Goal: Transaction & Acquisition: Purchase product/service

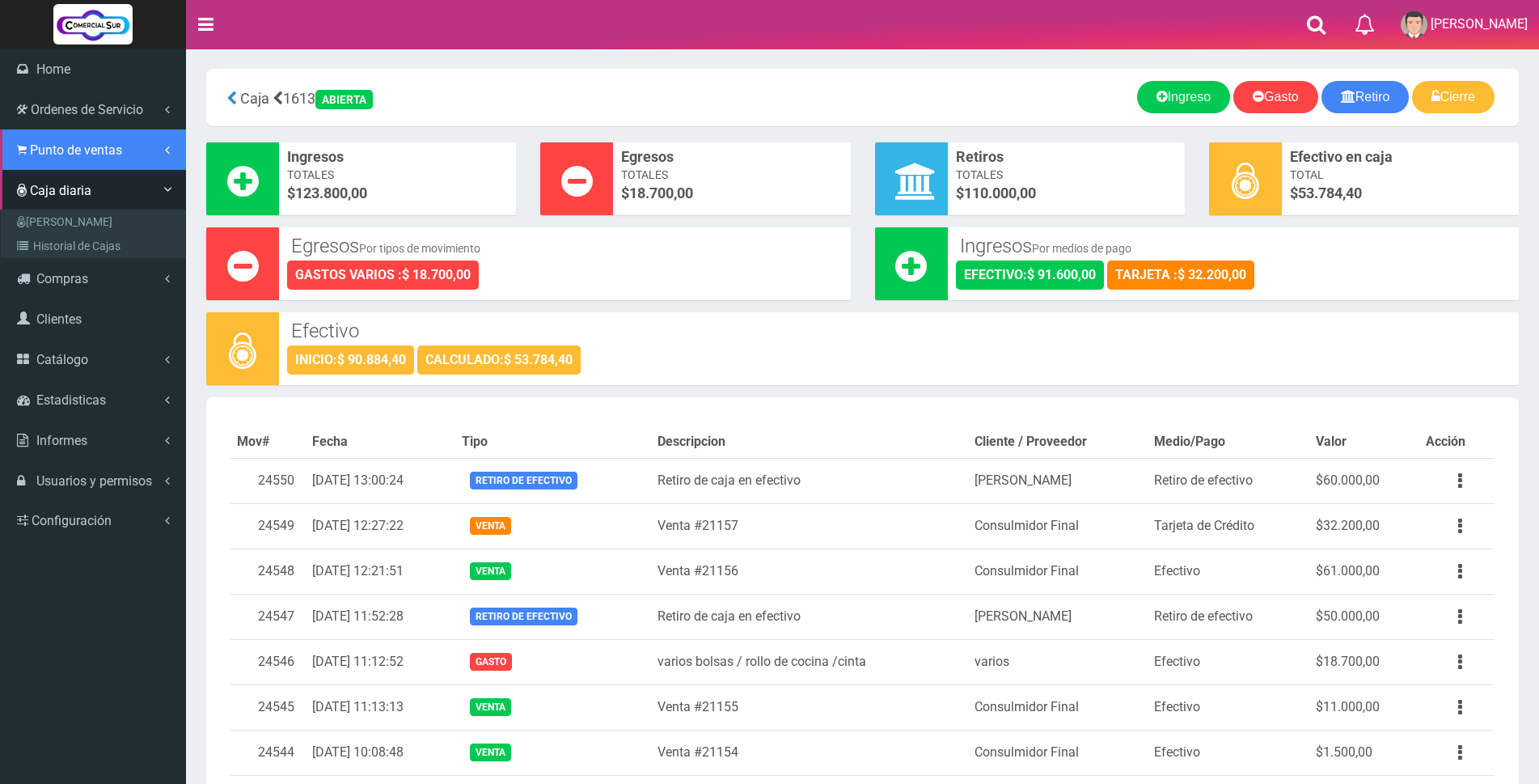
click at [54, 144] on span "Punto de ventas" at bounding box center [75, 150] width 92 height 16
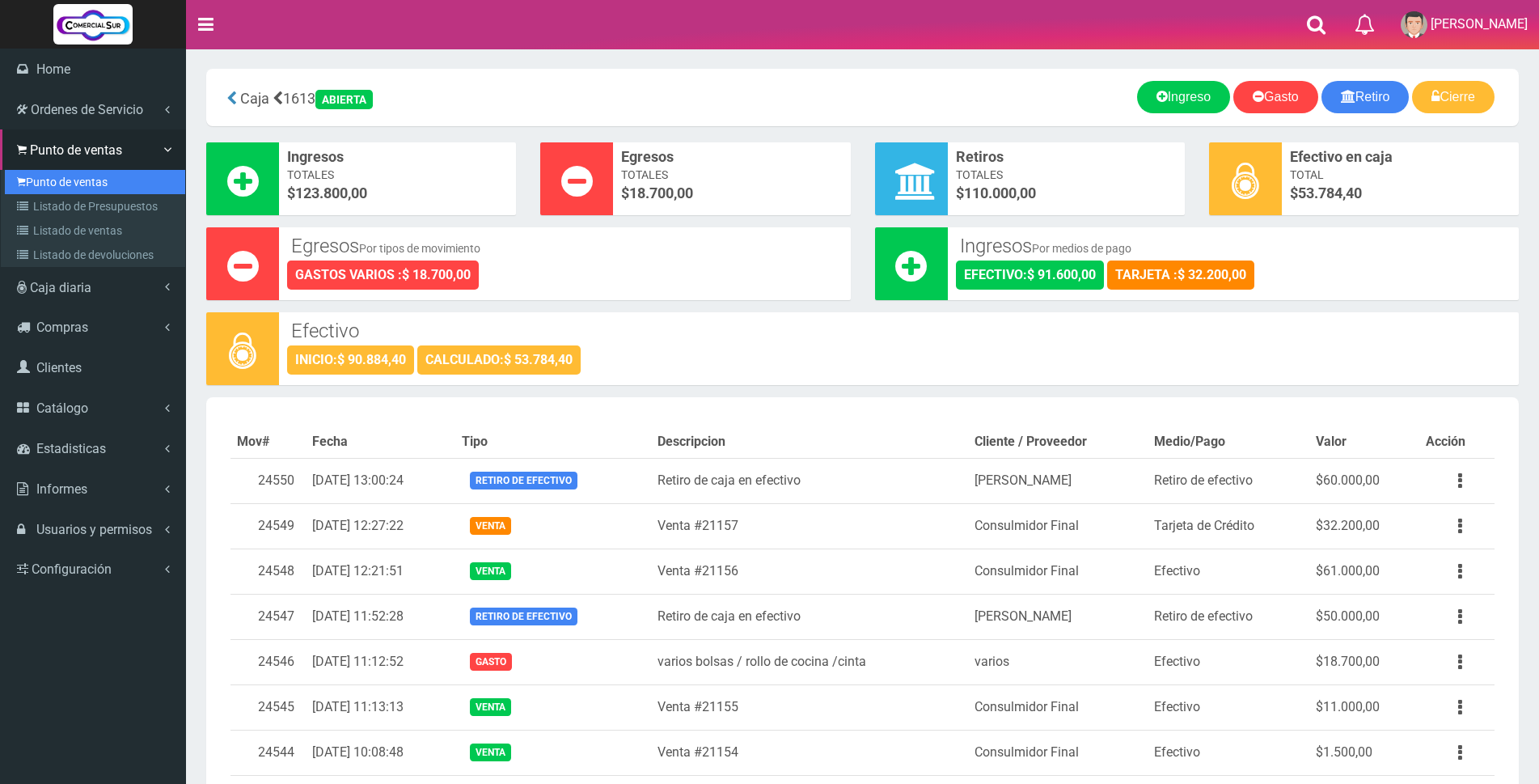
click at [49, 177] on link "Punto de ventas" at bounding box center [95, 182] width 180 height 24
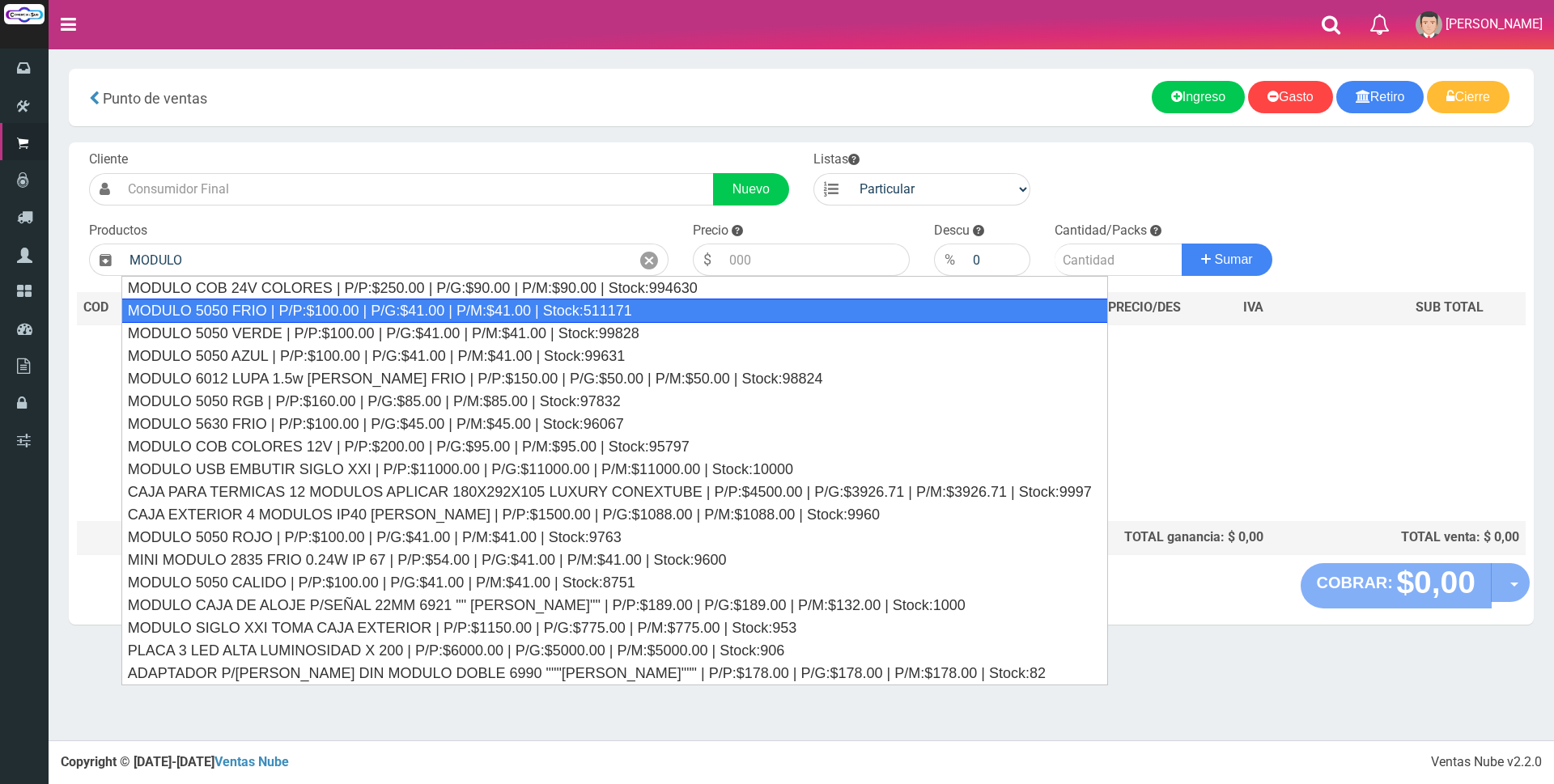
click at [327, 303] on div "MODULO 5050 FRIO | P/P:$100.00 | P/G:$41.00 | P/M:$41.00 | Stock:511171" at bounding box center [614, 310] width 986 height 24
type input "MODULO 5050 FRIO | P/P:$100.00 | P/G:$41.00 | P/M:$41.00 | Stock:511171"
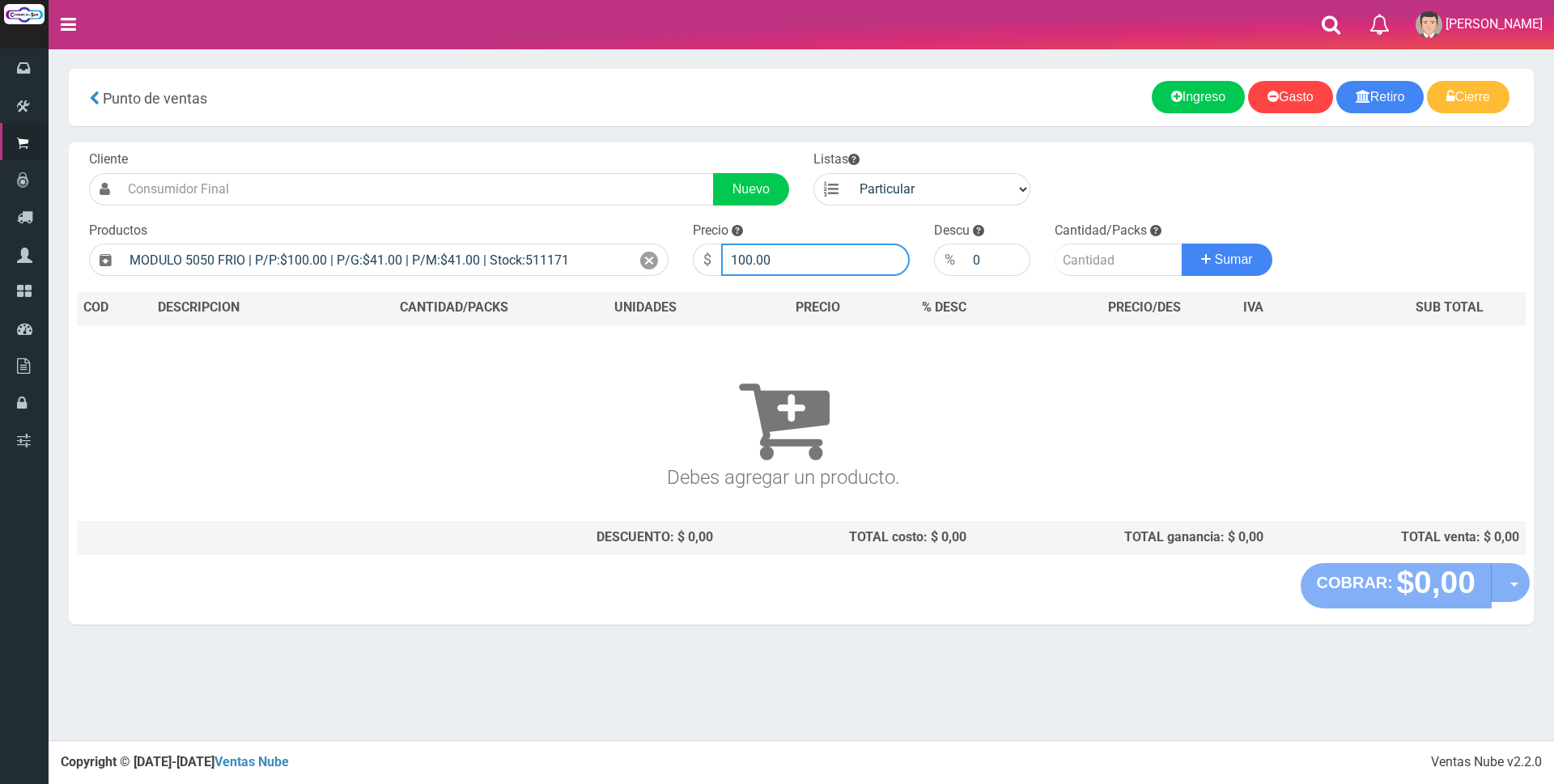
click at [780, 261] on input "100.00" at bounding box center [815, 259] width 188 height 32
type input "1"
type input "390"
click at [1070, 261] on input "number" at bounding box center [1118, 259] width 128 height 32
type input "10"
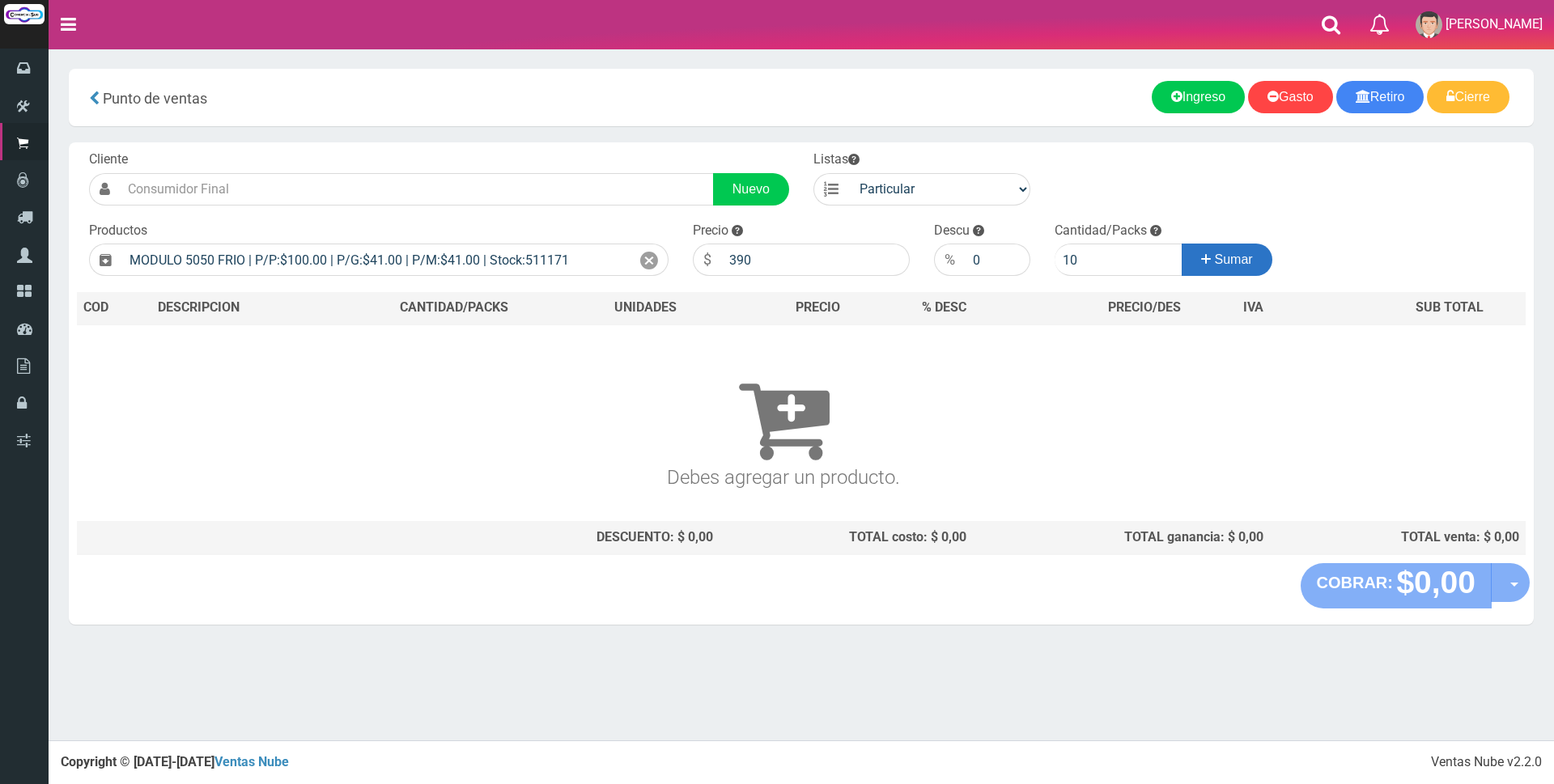
click at [1196, 255] on button "Sumar" at bounding box center [1226, 259] width 90 height 32
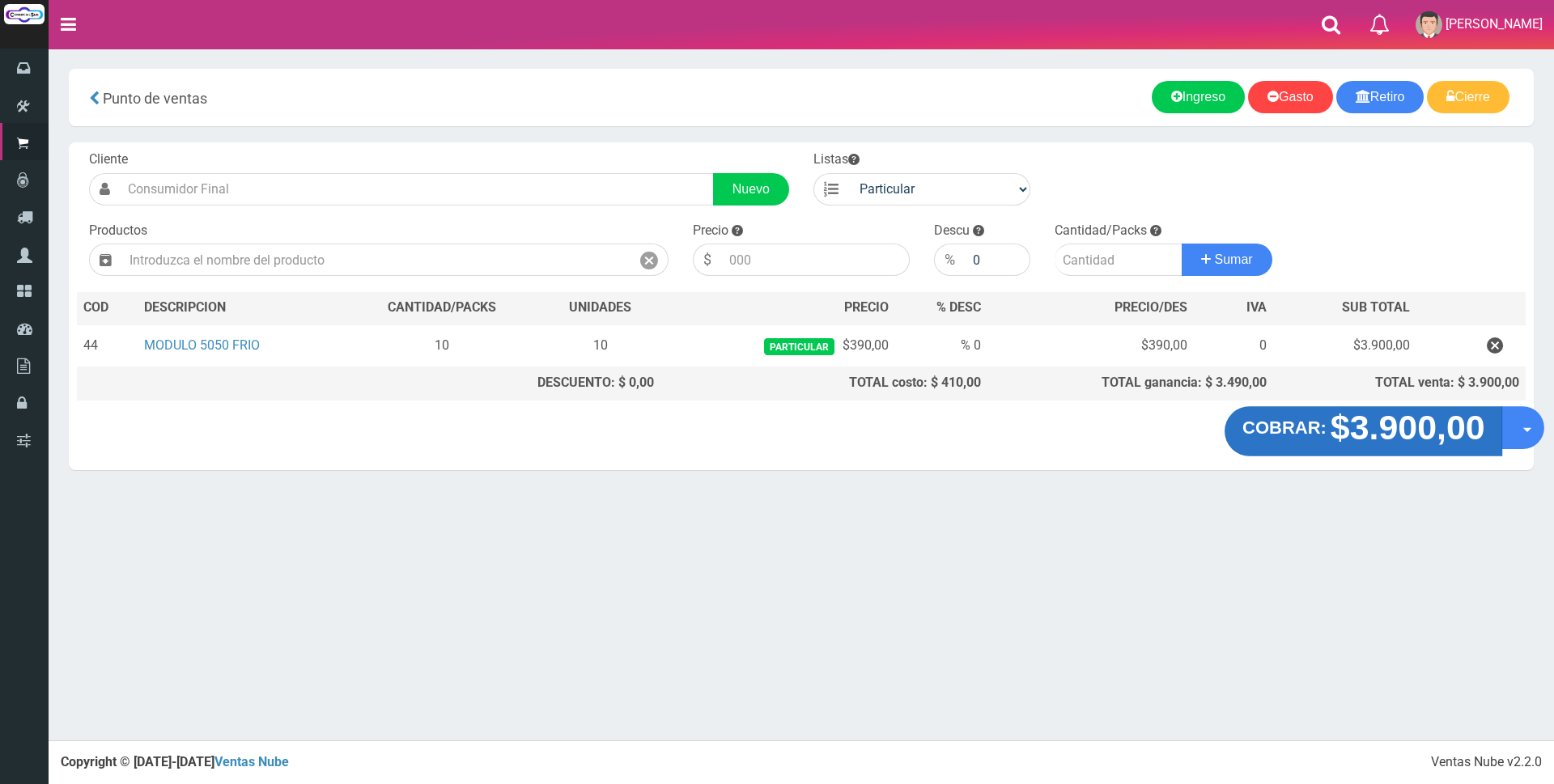
click at [1398, 428] on strong "$3.900,00" at bounding box center [1407, 427] width 154 height 38
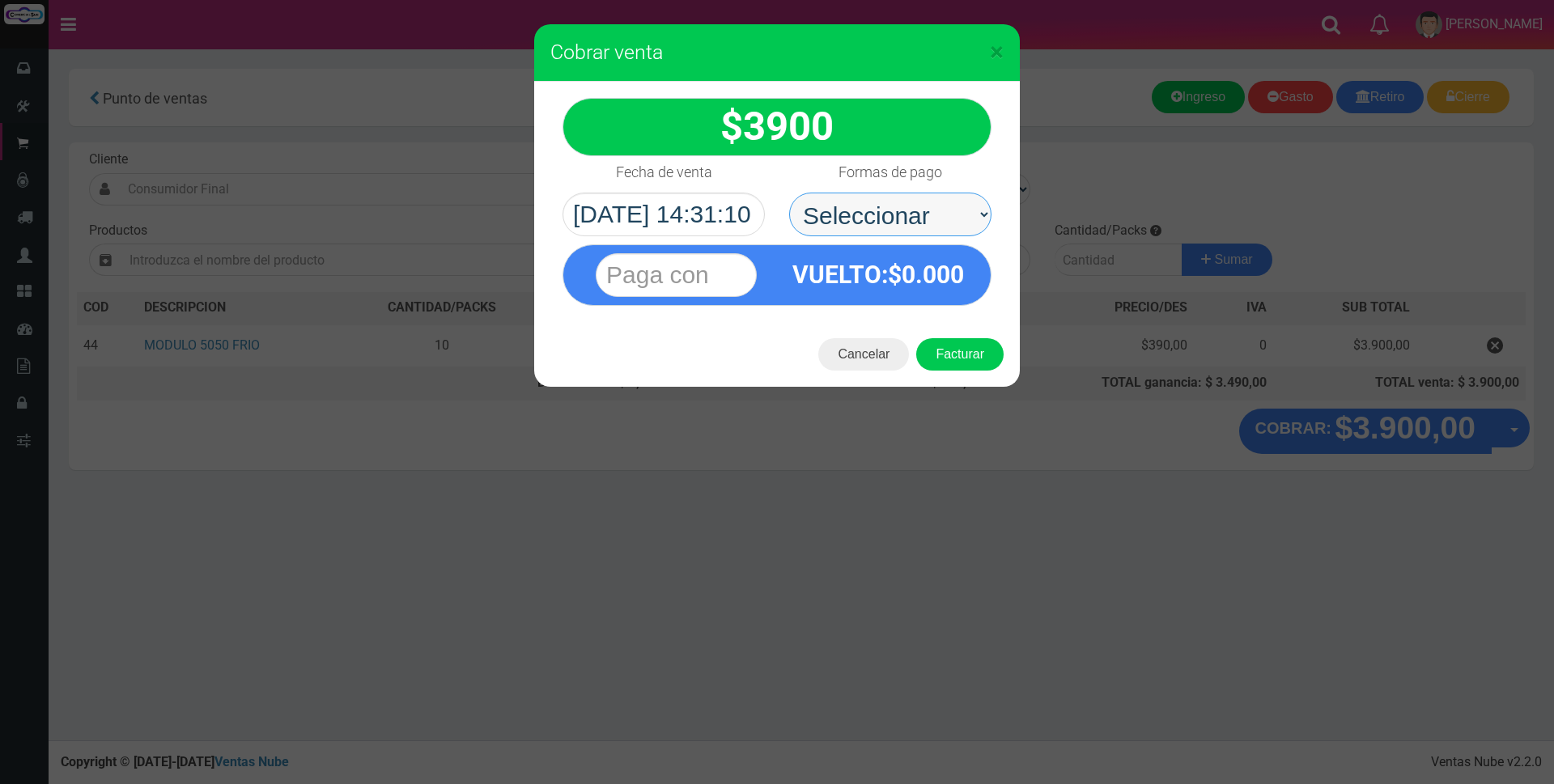
click at [955, 210] on select "Seleccionar Efectivo Tarjeta de Crédito Depósito Débito" at bounding box center [891, 214] width 203 height 44
select select "Efectivo"
click at [789, 192] on select "Seleccionar Efectivo Tarjeta de Crédito Depósito Débito" at bounding box center [891, 214] width 203 height 44
click at [746, 272] on input "text" at bounding box center [677, 275] width 161 height 44
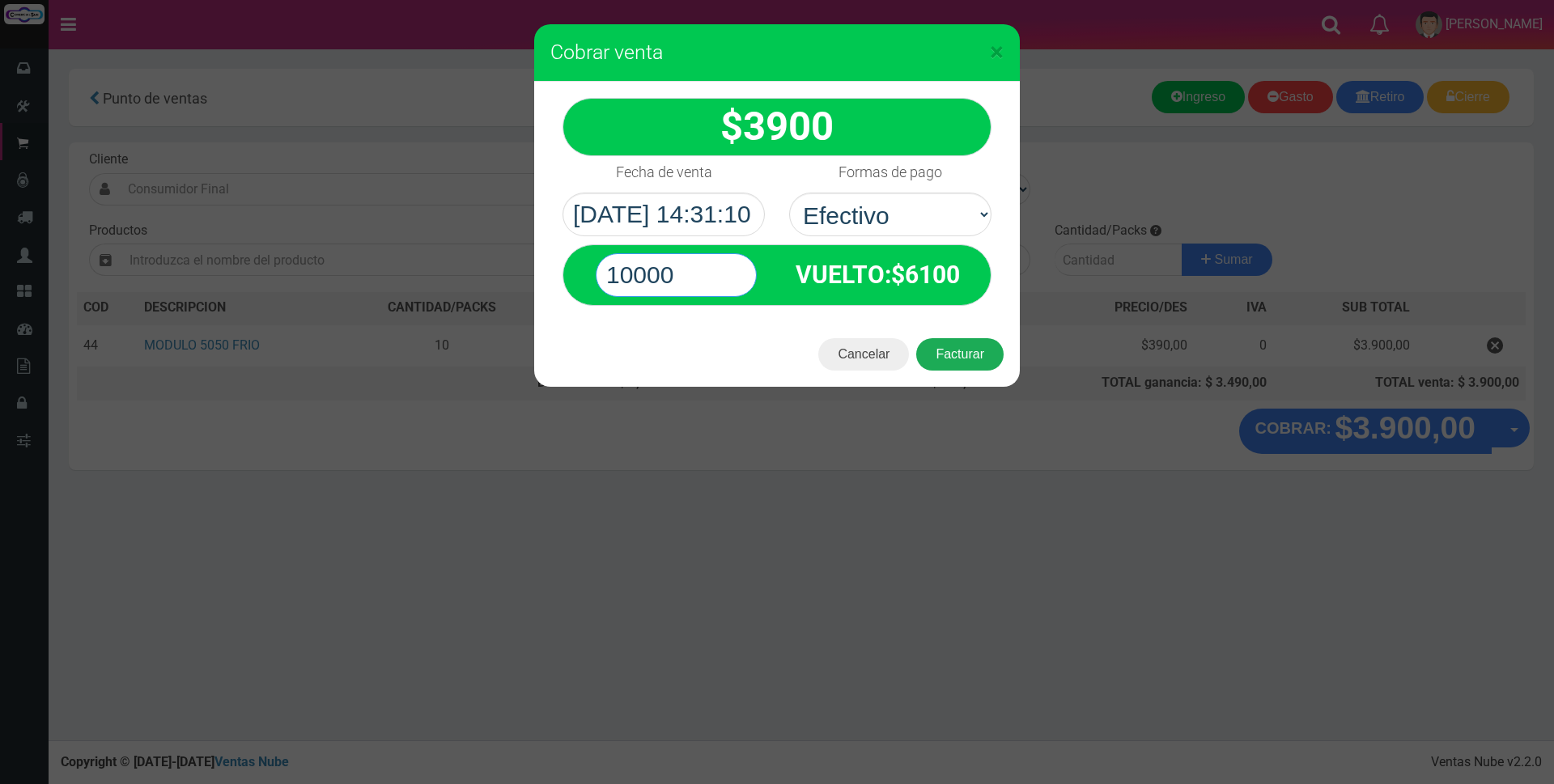
type input "10000"
click at [961, 354] on button "Facturar" at bounding box center [960, 354] width 87 height 32
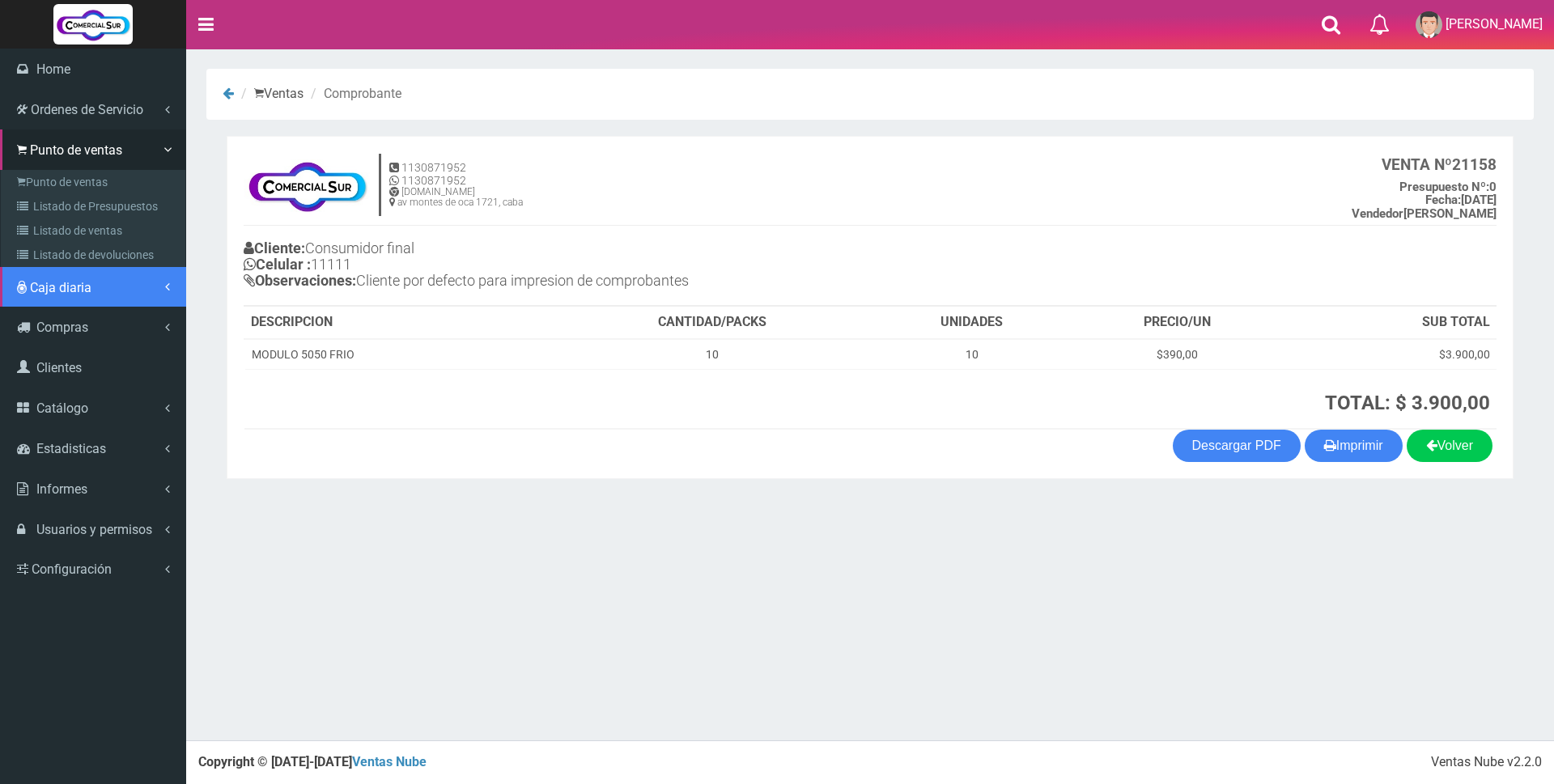
click at [60, 291] on span "Caja diaria" at bounding box center [61, 287] width 61 height 16
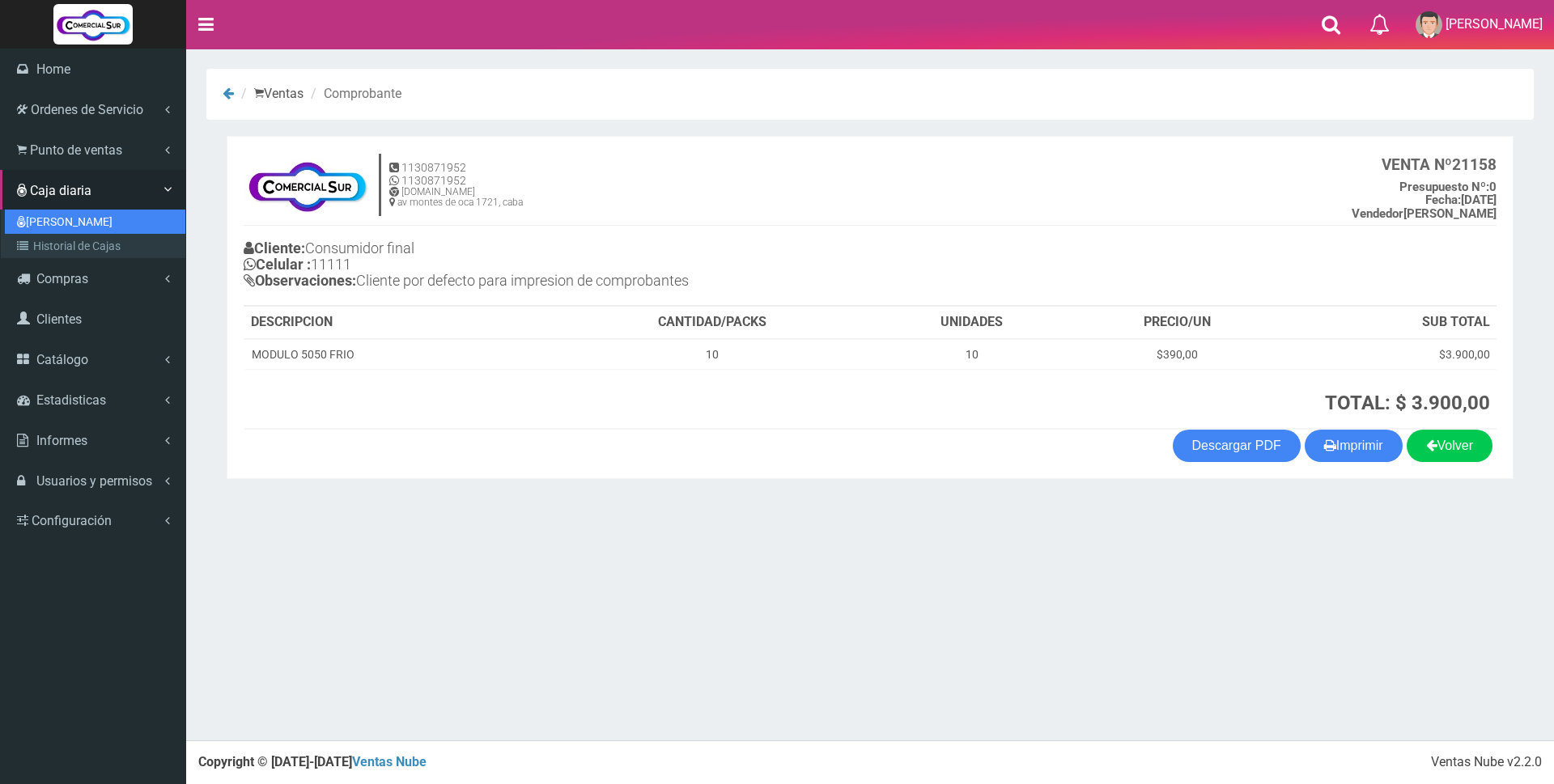
click at [62, 222] on link "[PERSON_NAME]" at bounding box center [95, 222] width 180 height 24
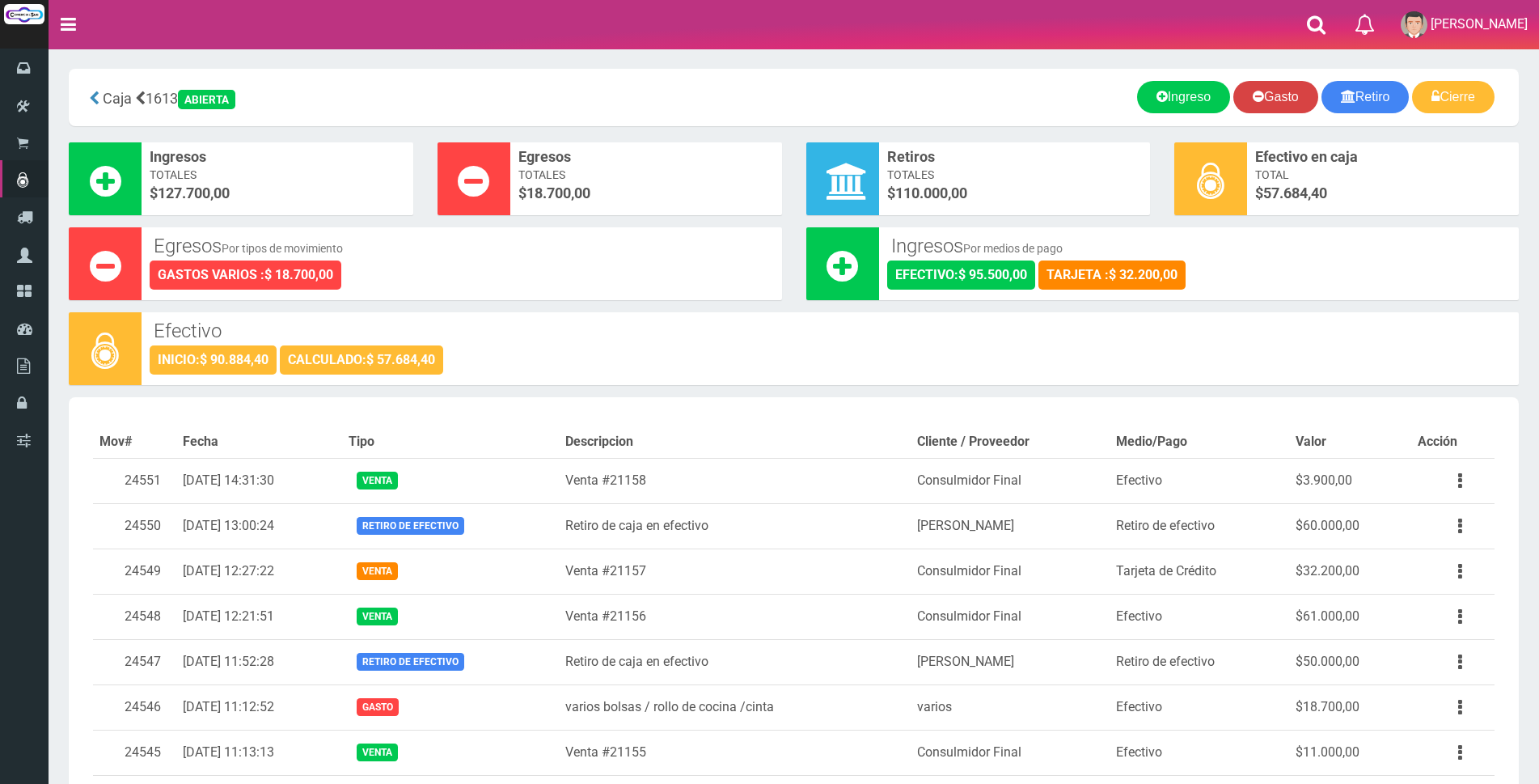
click at [1287, 95] on link "Gasto" at bounding box center [1276, 96] width 85 height 32
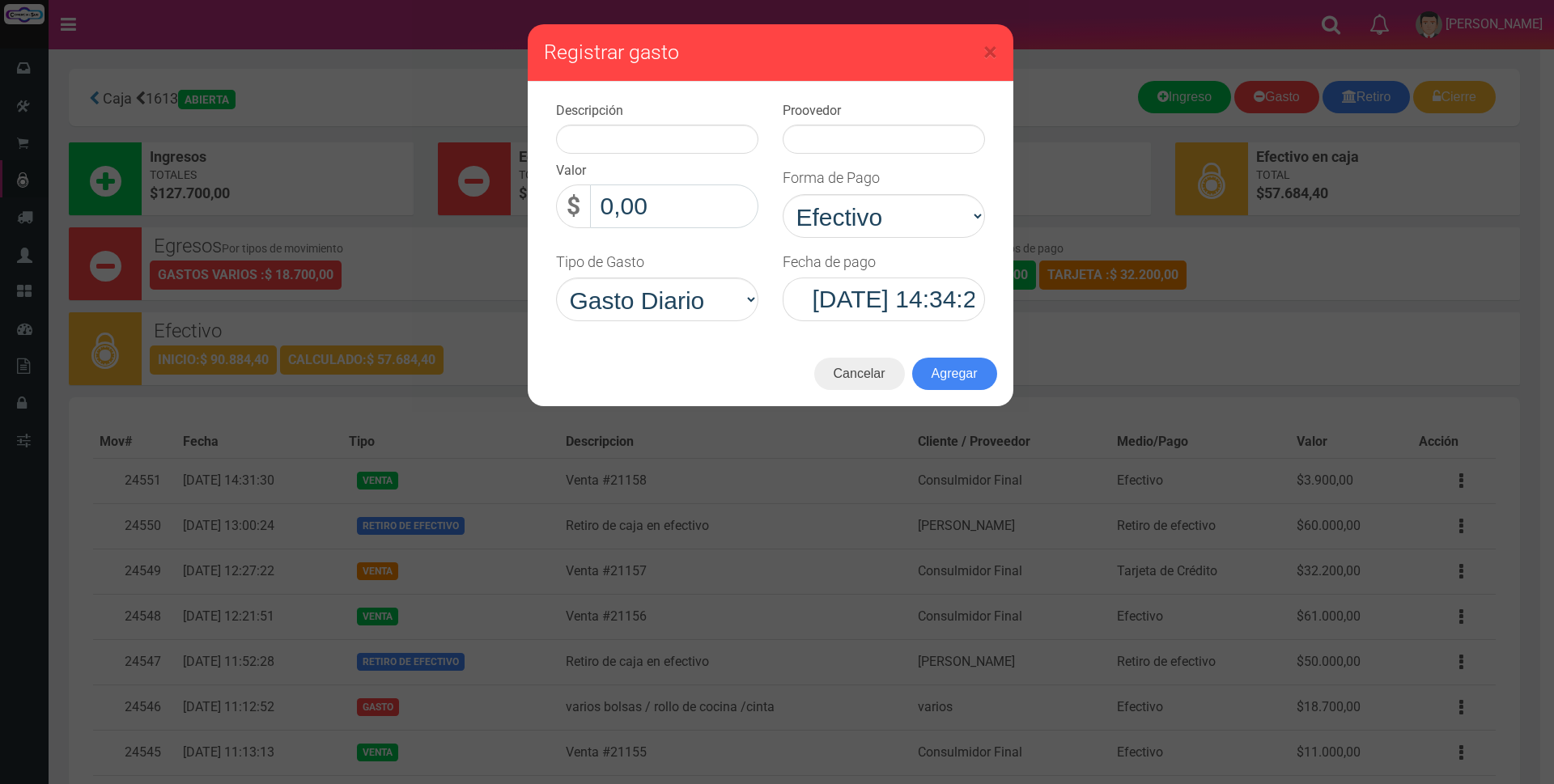
click at [740, 215] on input "0,00" at bounding box center [674, 206] width 169 height 44
type input "9.500,00"
click at [657, 144] on input "text" at bounding box center [657, 139] width 203 height 29
type input "agua"
click at [839, 142] on input "text" at bounding box center [884, 139] width 203 height 29
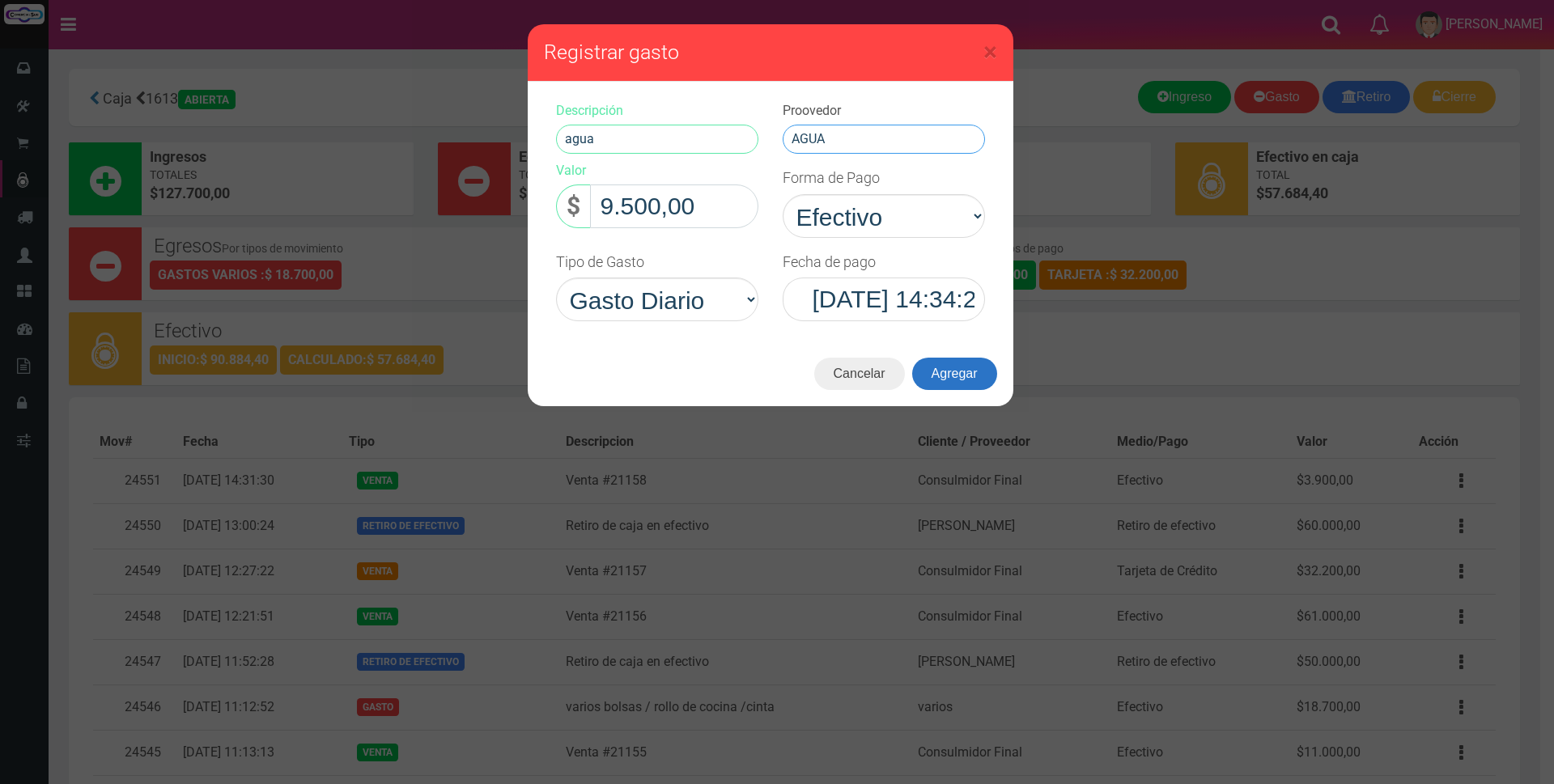
type input "AGUA"
click at [969, 370] on button "Agregar" at bounding box center [955, 373] width 85 height 32
